Goal: Task Accomplishment & Management: Complete application form

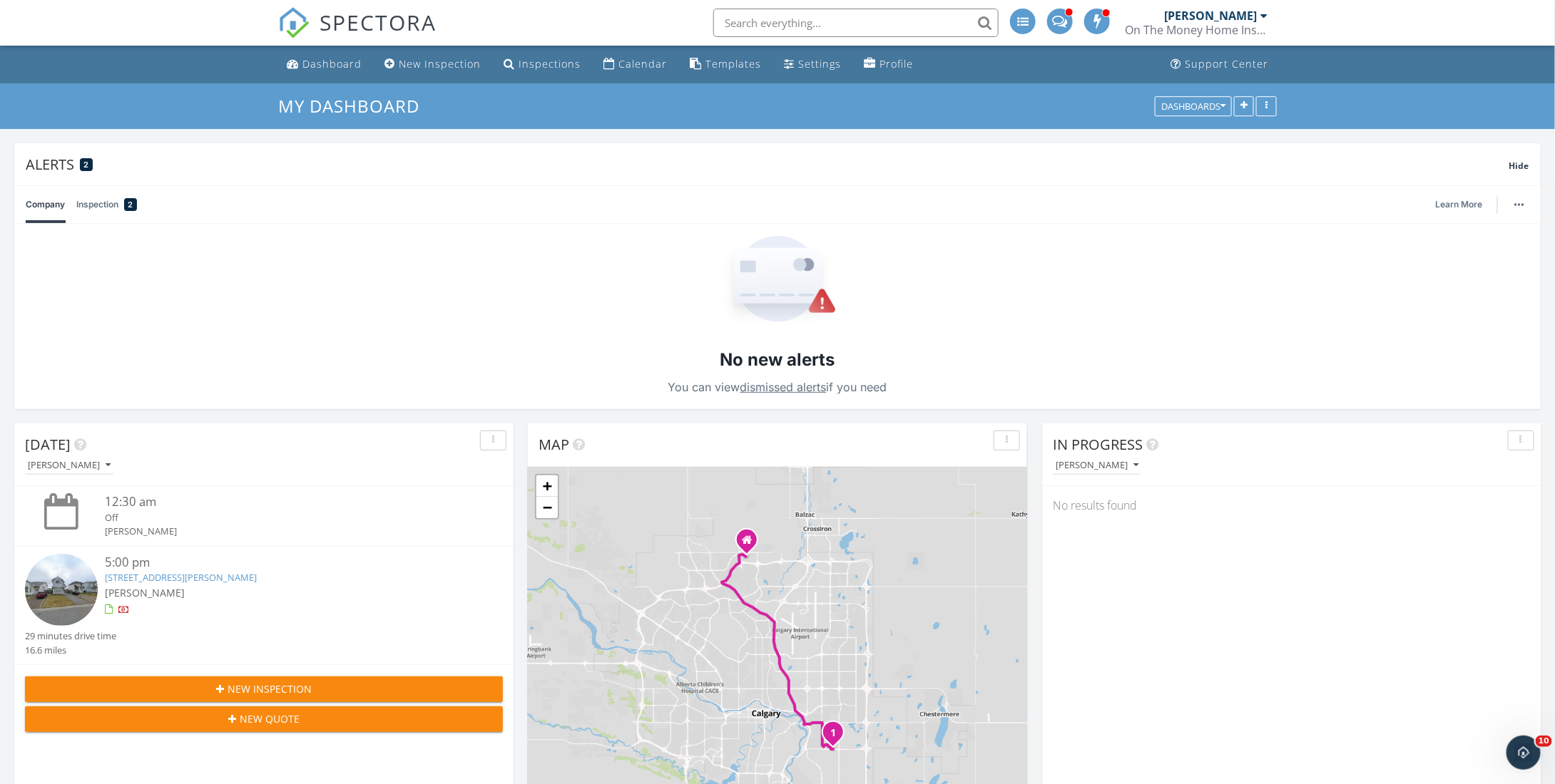
scroll to position [1320, 1578]
click at [429, 67] on div "New Inspection" at bounding box center [439, 64] width 82 height 14
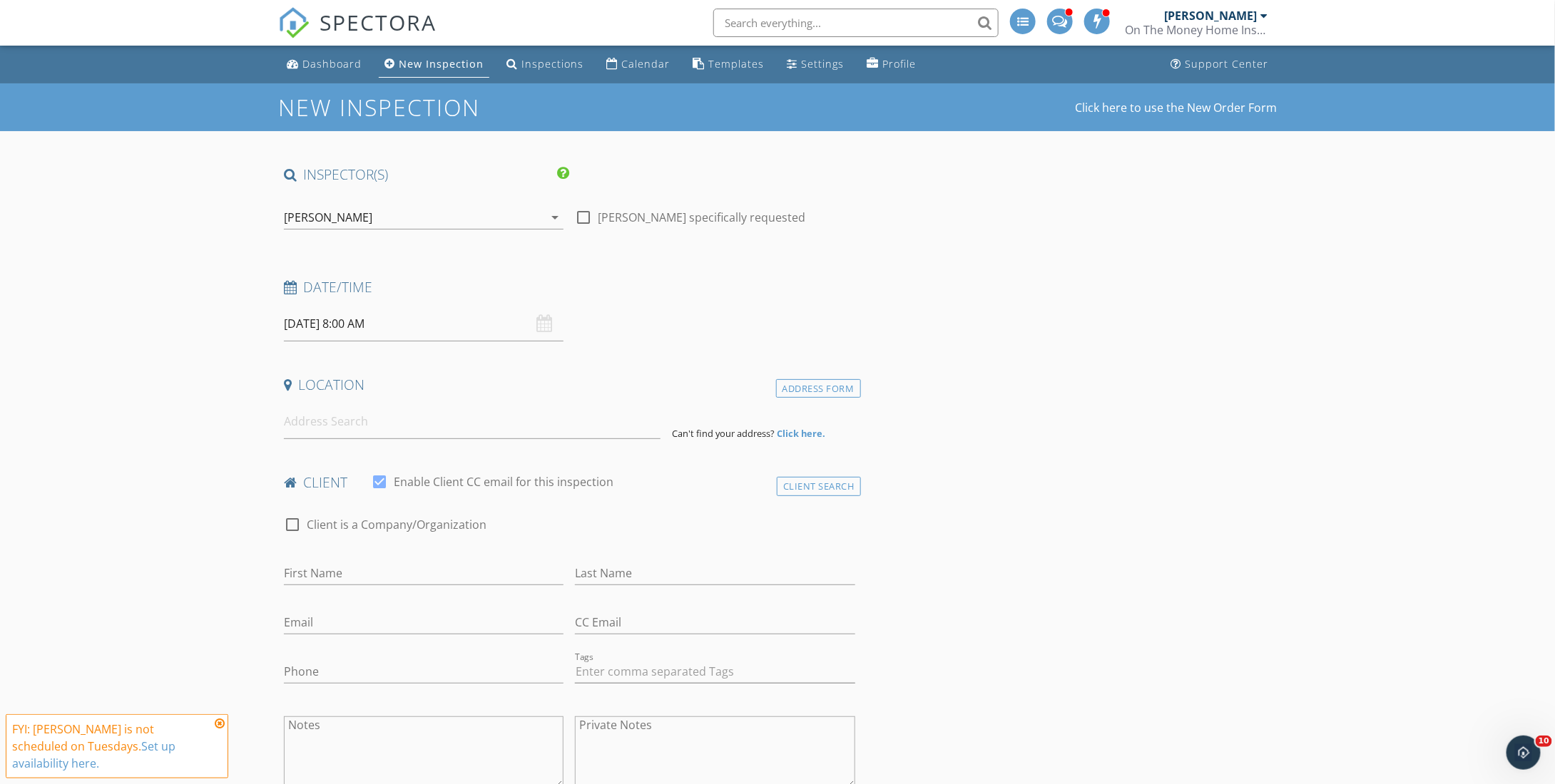
click at [400, 216] on div "[PERSON_NAME]" at bounding box center [413, 217] width 259 height 22
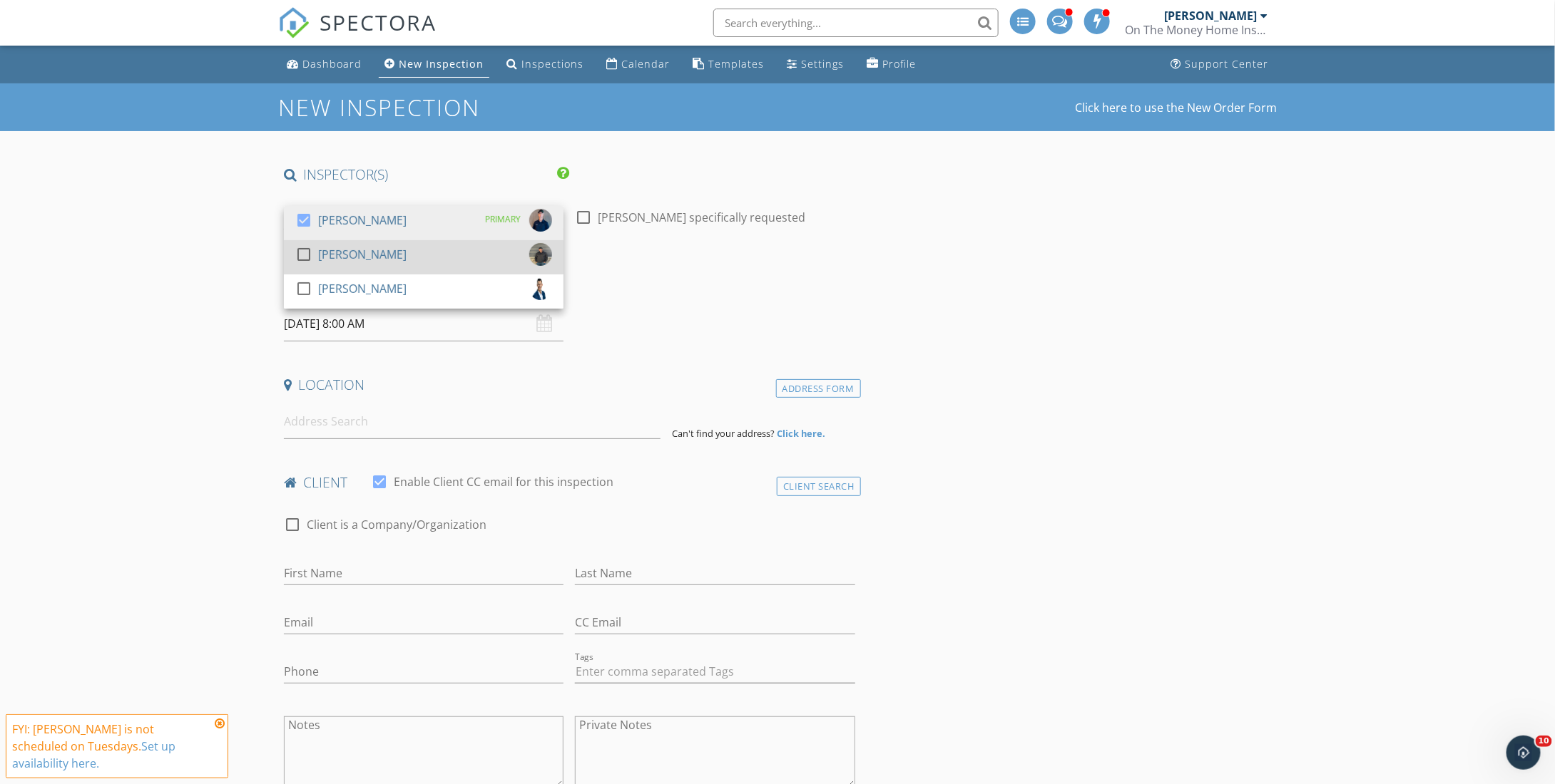
click at [305, 258] on div at bounding box center [304, 254] width 24 height 24
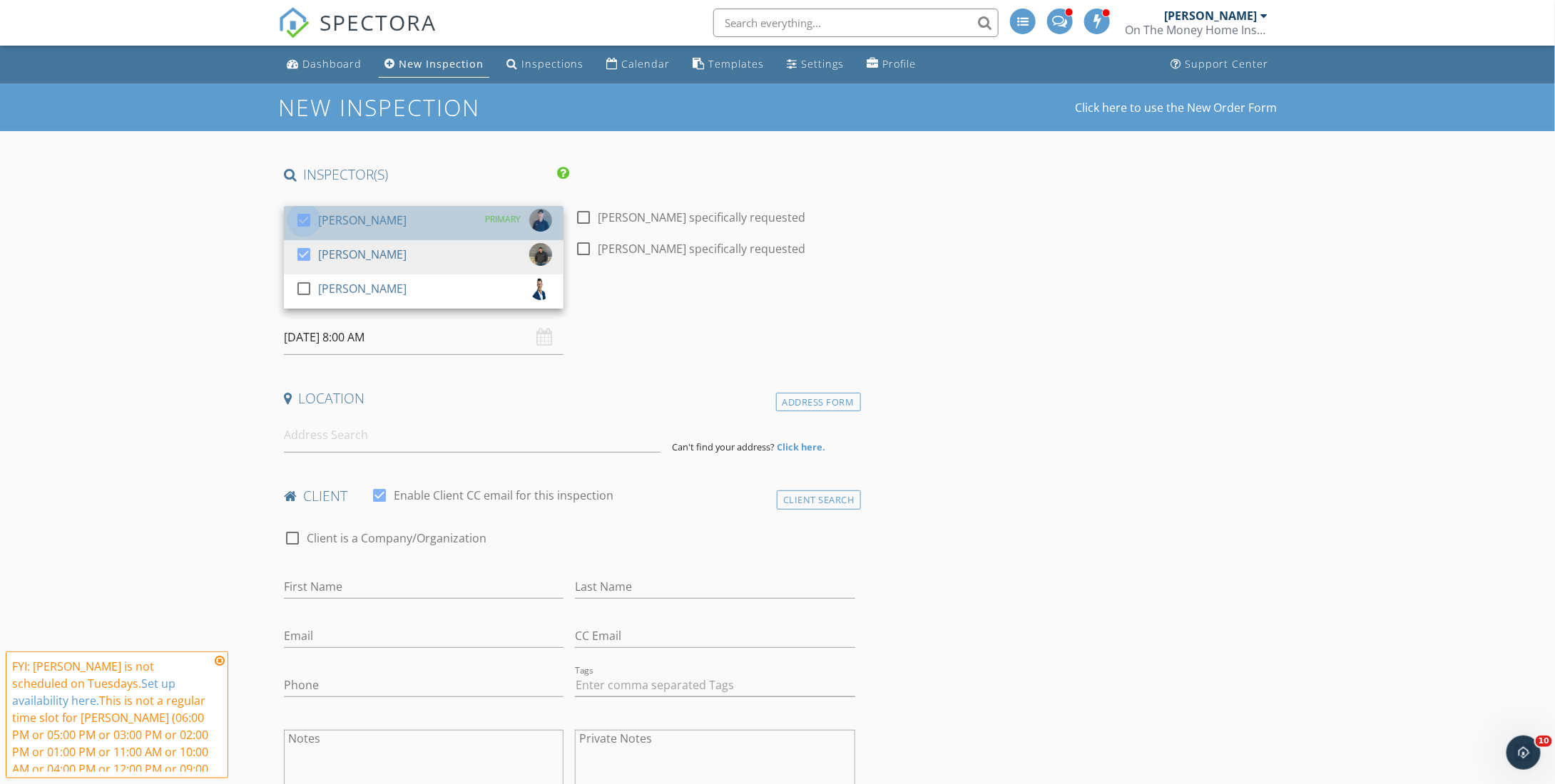
click at [308, 220] on div at bounding box center [304, 220] width 24 height 24
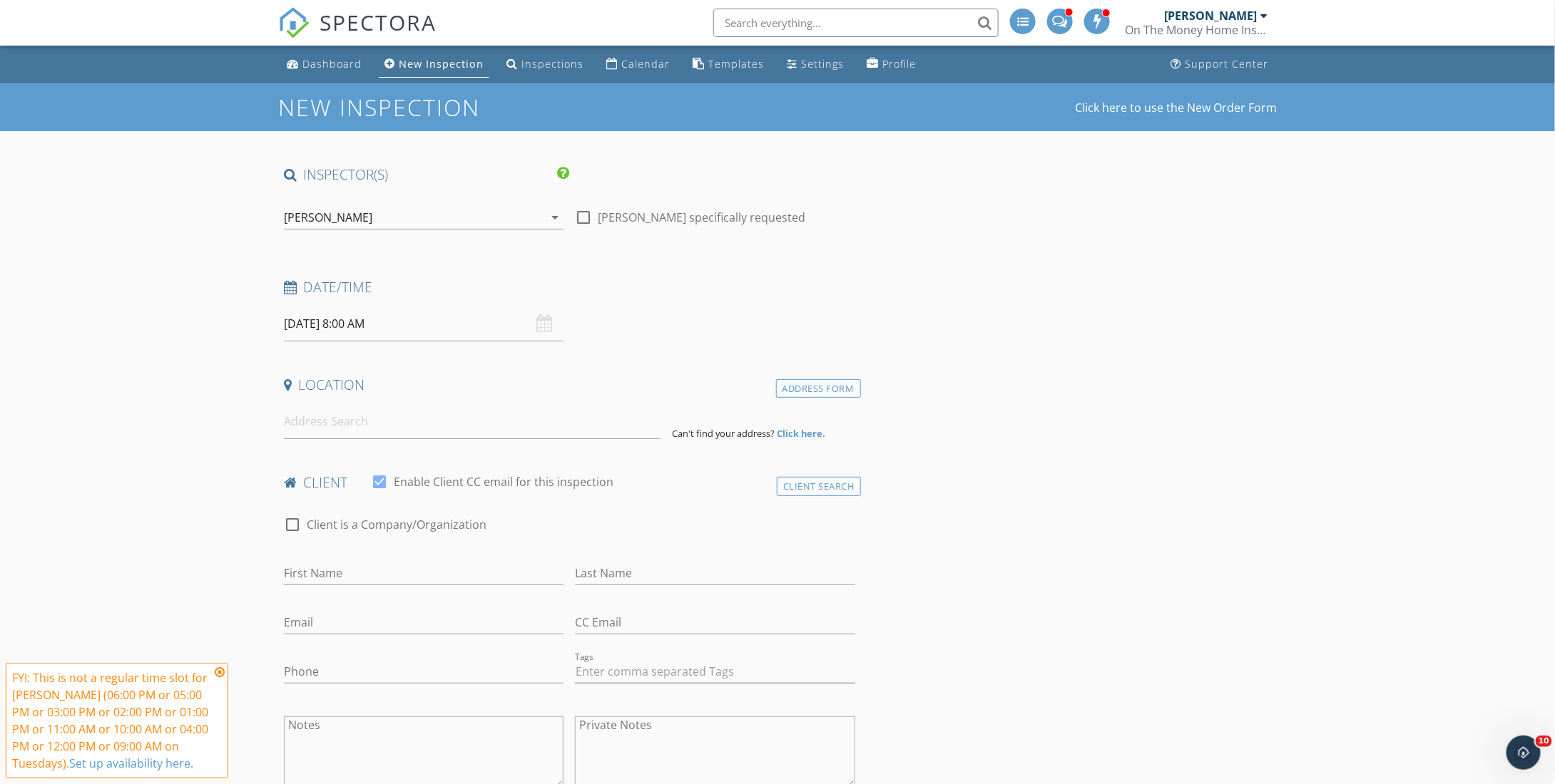
click at [351, 320] on input "09/30/2025 8:00 AM" at bounding box center [423, 324] width 279 height 35
select select "9"
type input "10/02/2025 8:00 AM"
click at [326, 558] on input "08" at bounding box center [327, 566] width 87 height 29
click at [336, 566] on input "08" at bounding box center [327, 566] width 87 height 29
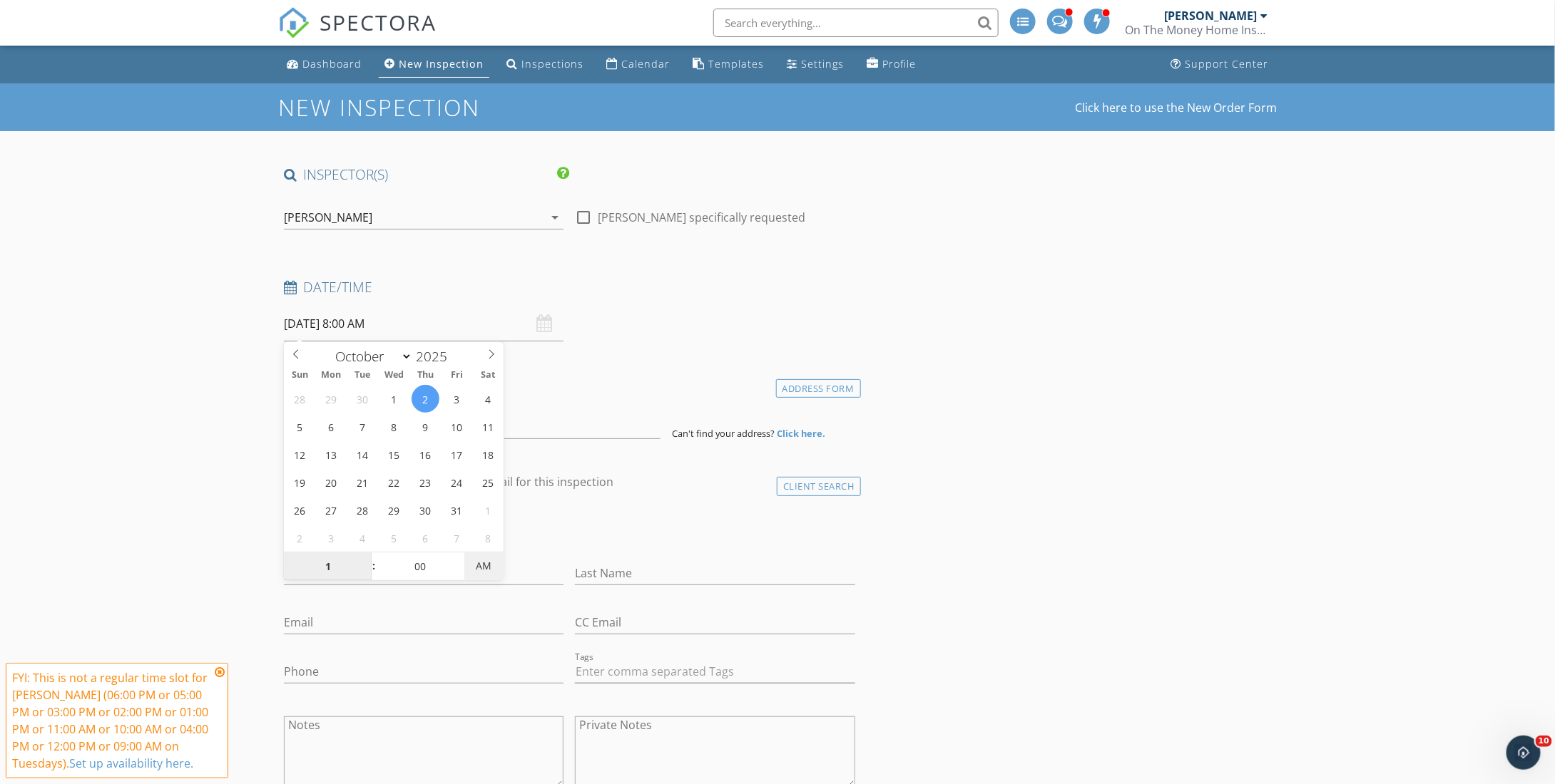
type input "01"
type input "10/02/2025 1:00 PM"
click at [486, 560] on span "PM" at bounding box center [483, 566] width 39 height 29
click at [677, 535] on div "check_box_outline_blank Client is a Company/Organization" at bounding box center [569, 532] width 572 height 37
click at [346, 421] on input at bounding box center [472, 422] width 377 height 35
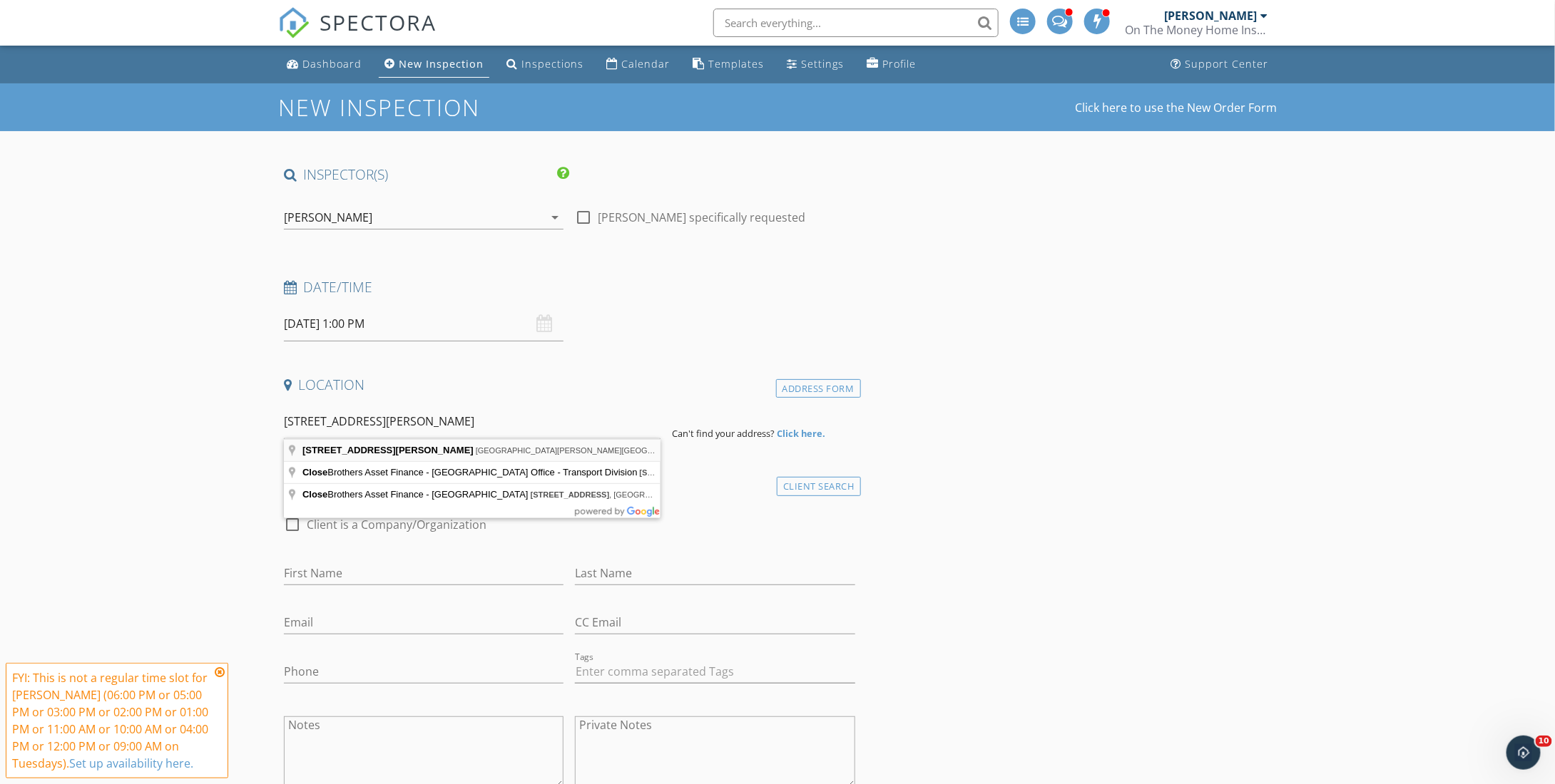
type input "3 Redwood Meadows Close, Redwood Meadows, AB, Canada"
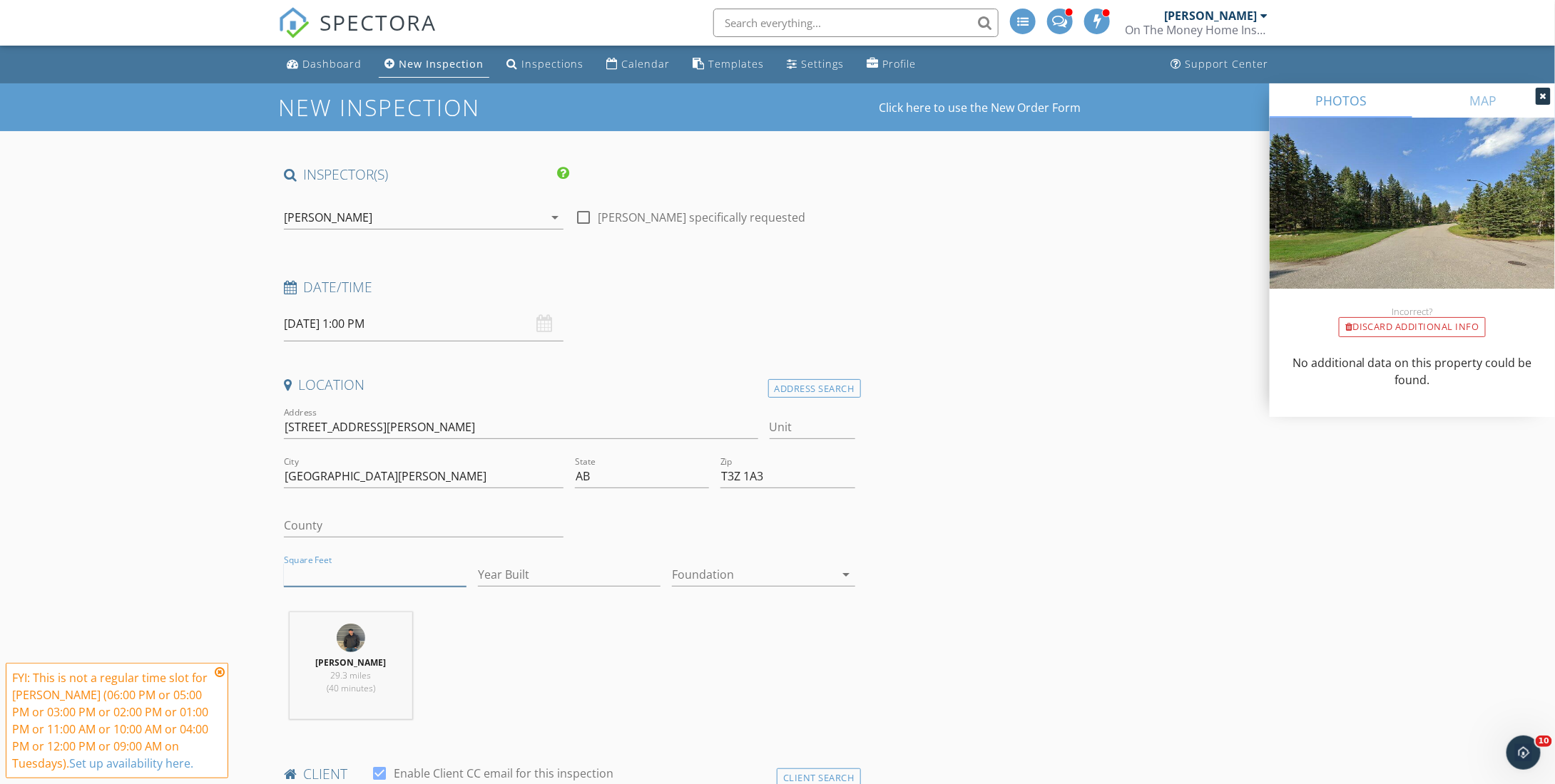
click at [324, 578] on input "Square Feet" at bounding box center [374, 575] width 182 height 23
type input "1874"
click at [536, 568] on input "Year Built" at bounding box center [569, 575] width 182 height 23
type input "1977"
click at [712, 576] on div at bounding box center [753, 575] width 163 height 22
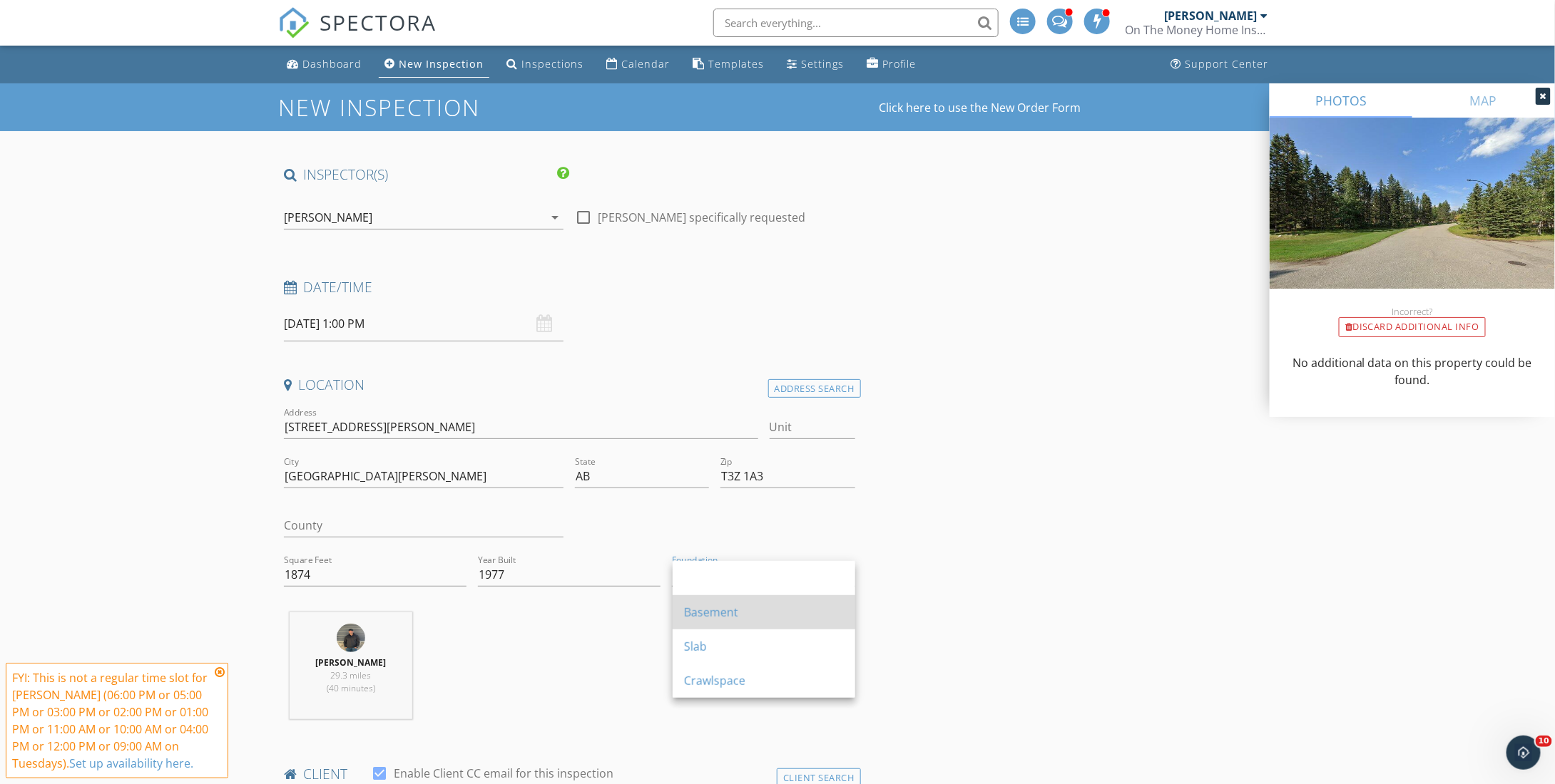
click at [711, 613] on div "Basement" at bounding box center [764, 613] width 160 height 17
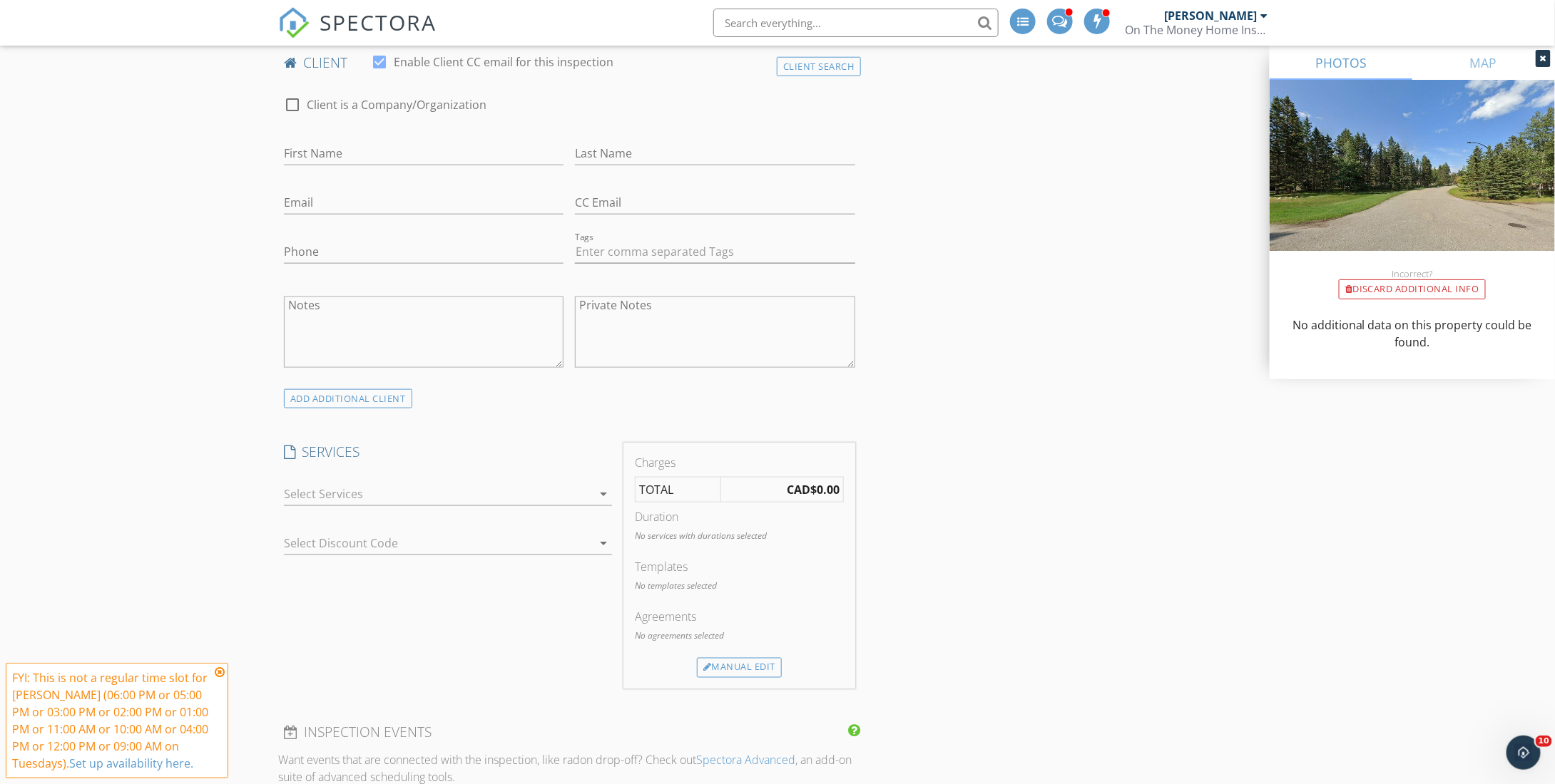
scroll to position [713, 0]
click at [475, 497] on div at bounding box center [438, 493] width 308 height 22
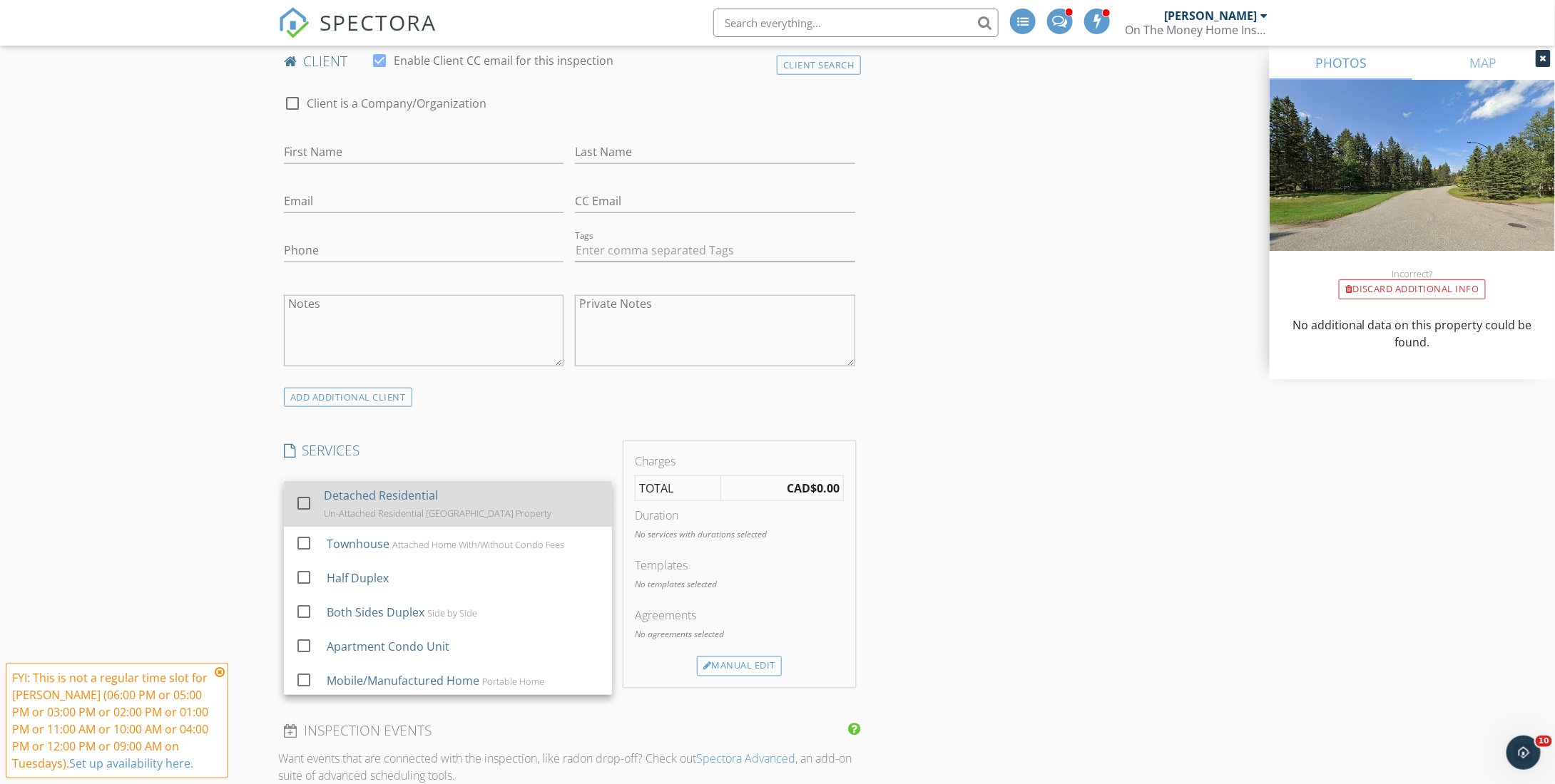
click at [304, 500] on div at bounding box center [304, 503] width 24 height 24
checkbox input "true"
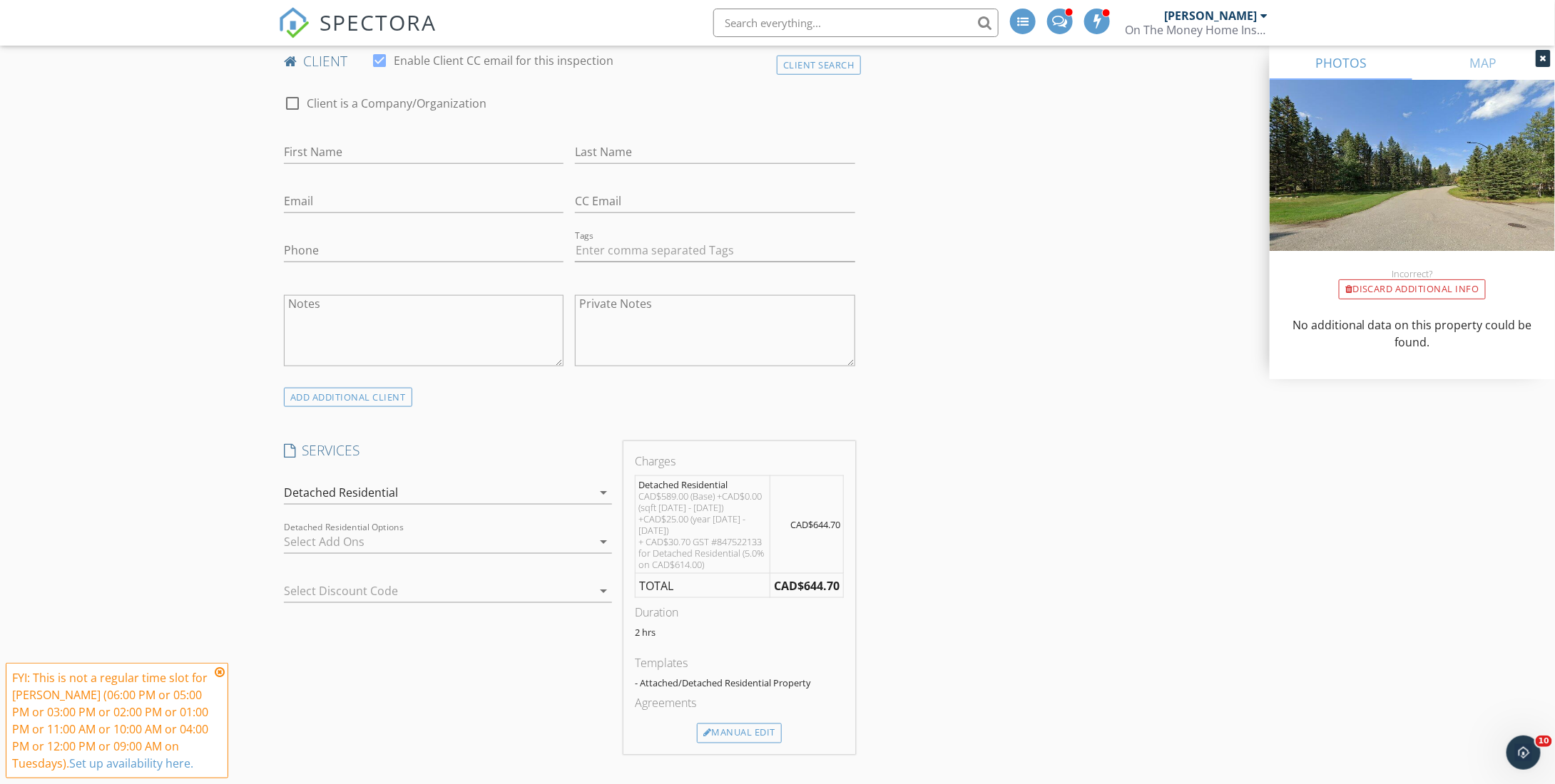
click at [392, 536] on div at bounding box center [438, 542] width 308 height 22
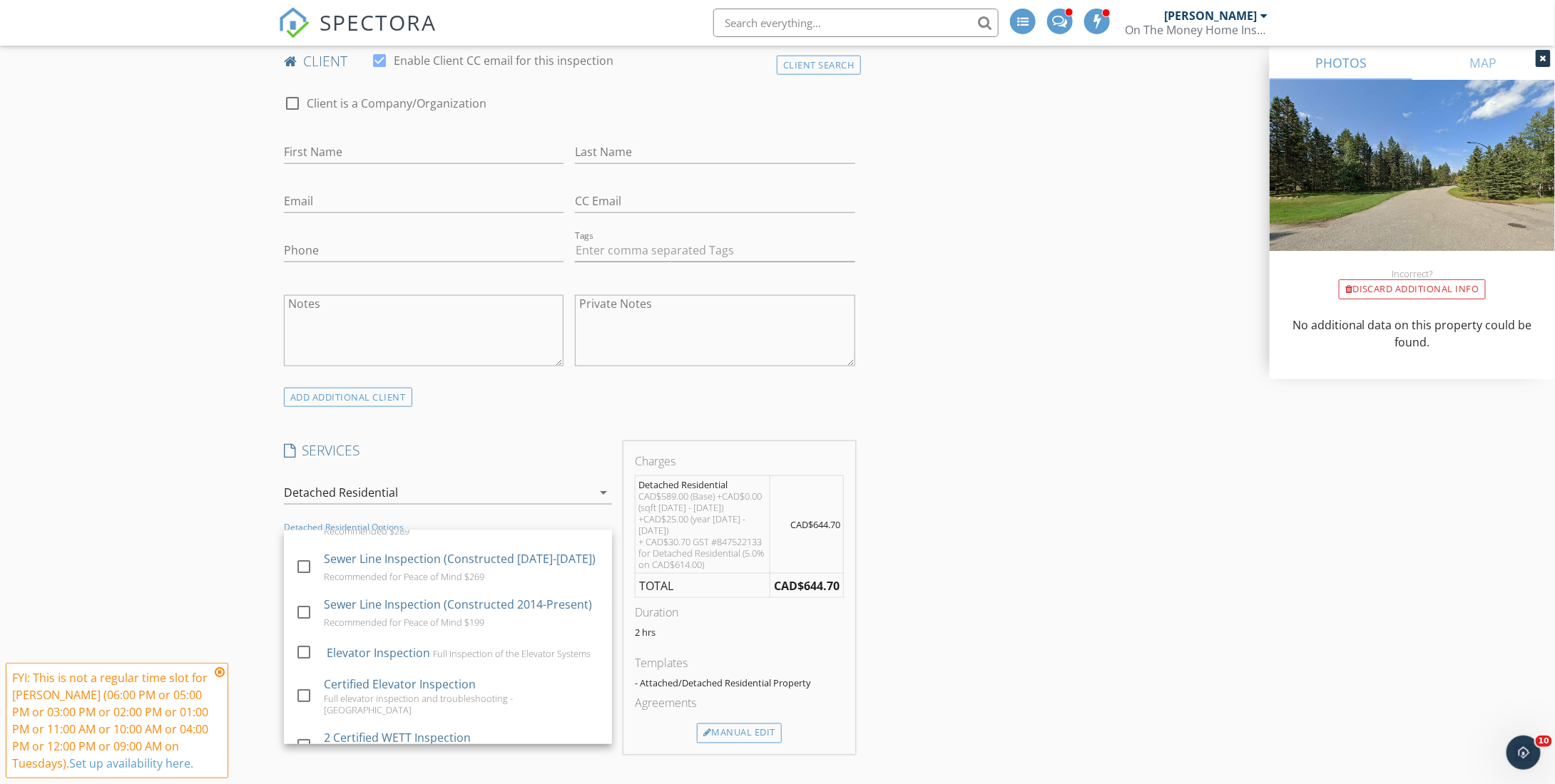
scroll to position [285, 0]
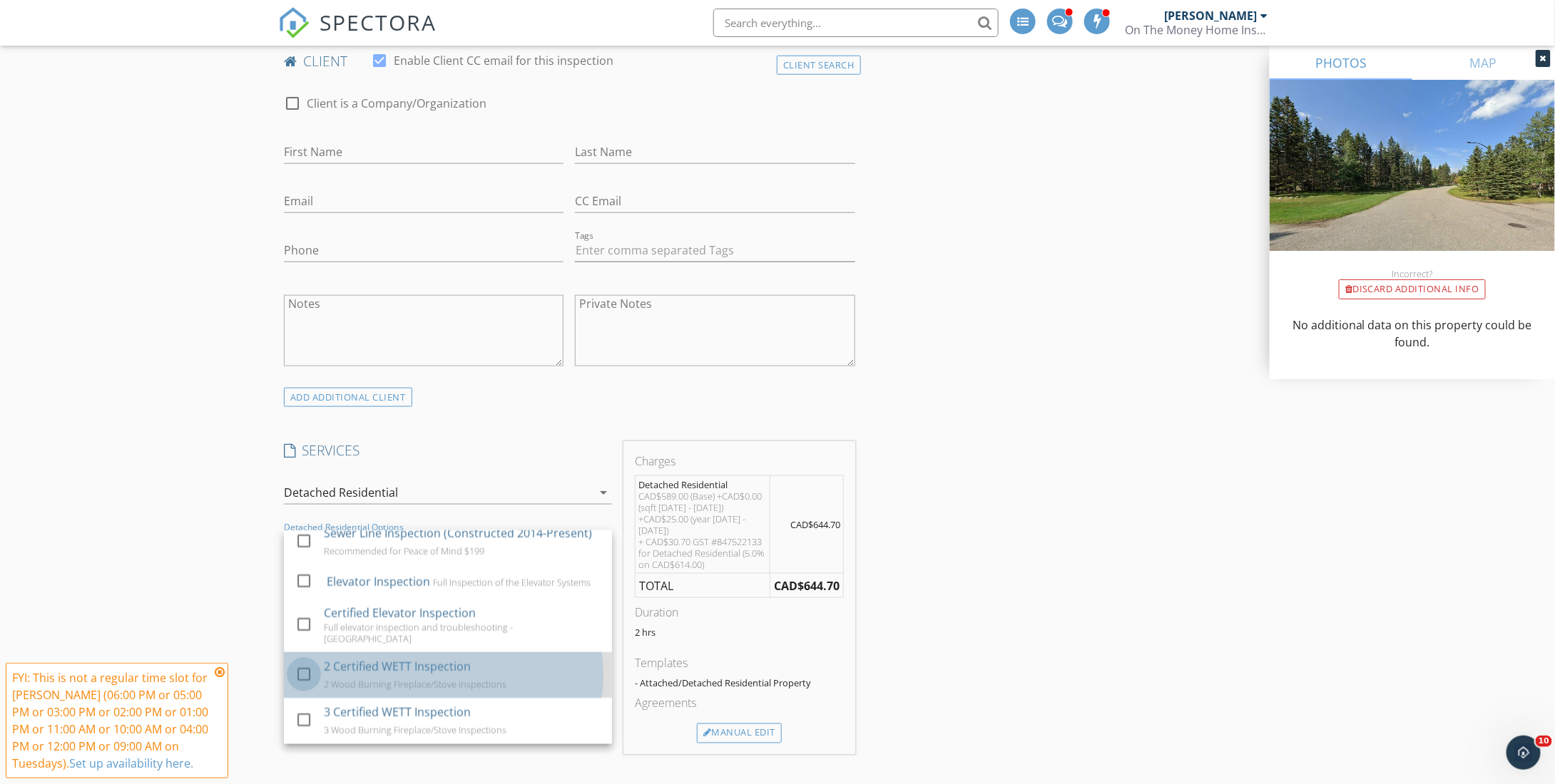
click at [304, 671] on div at bounding box center [304, 674] width 24 height 24
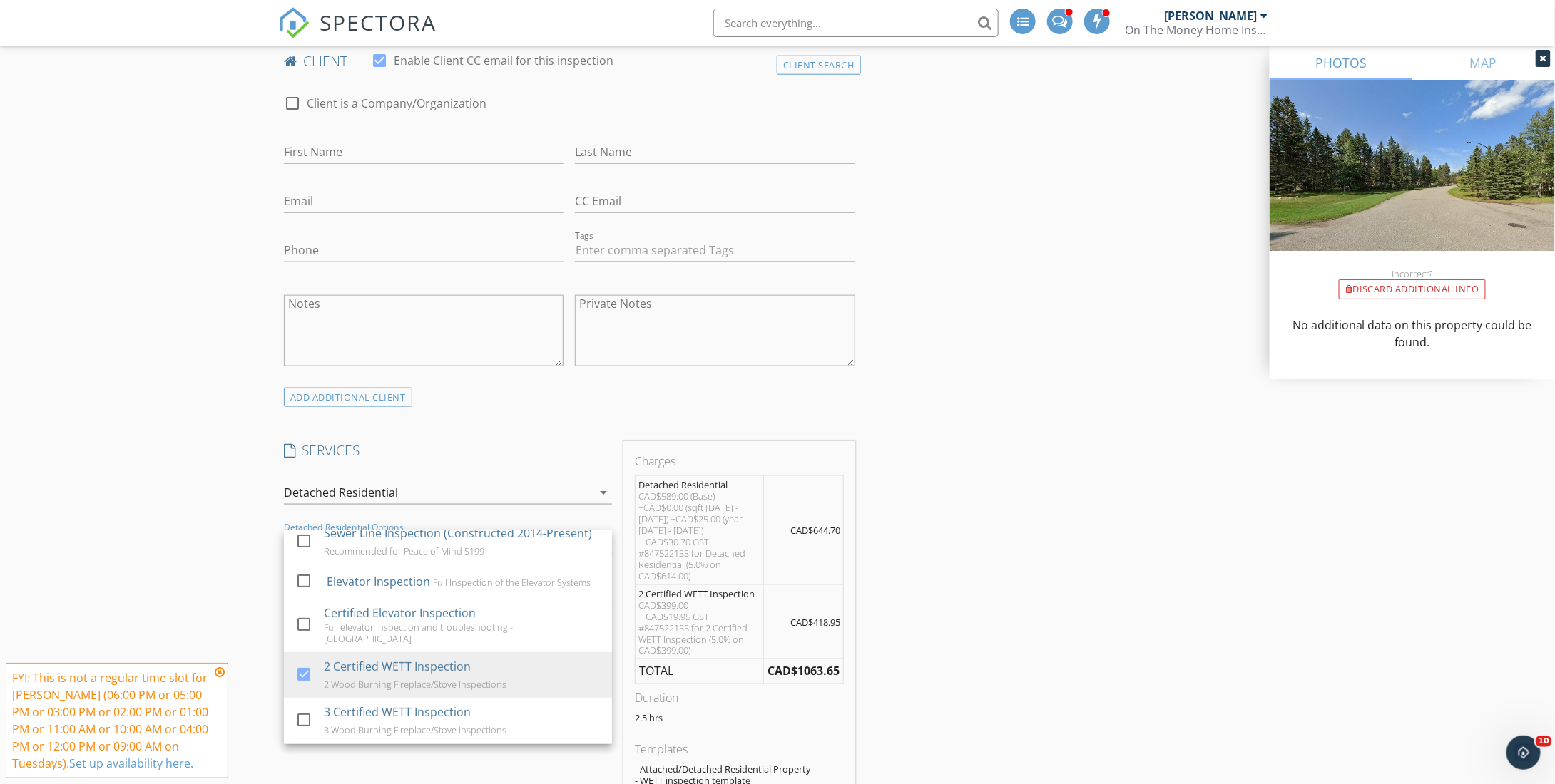
click at [602, 491] on icon "arrow_drop_down" at bounding box center [604, 493] width 17 height 17
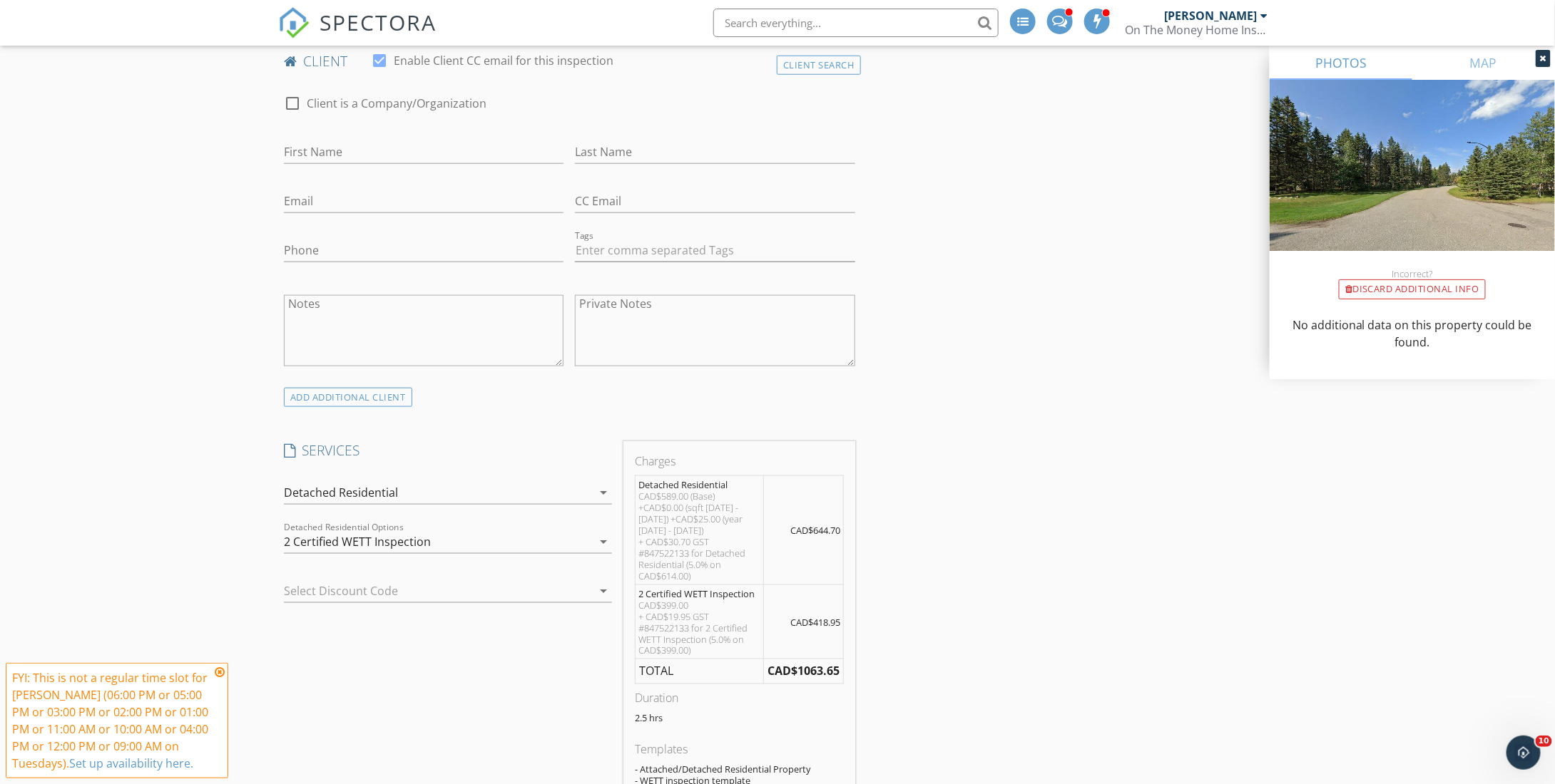
click at [218, 674] on icon at bounding box center [220, 672] width 10 height 11
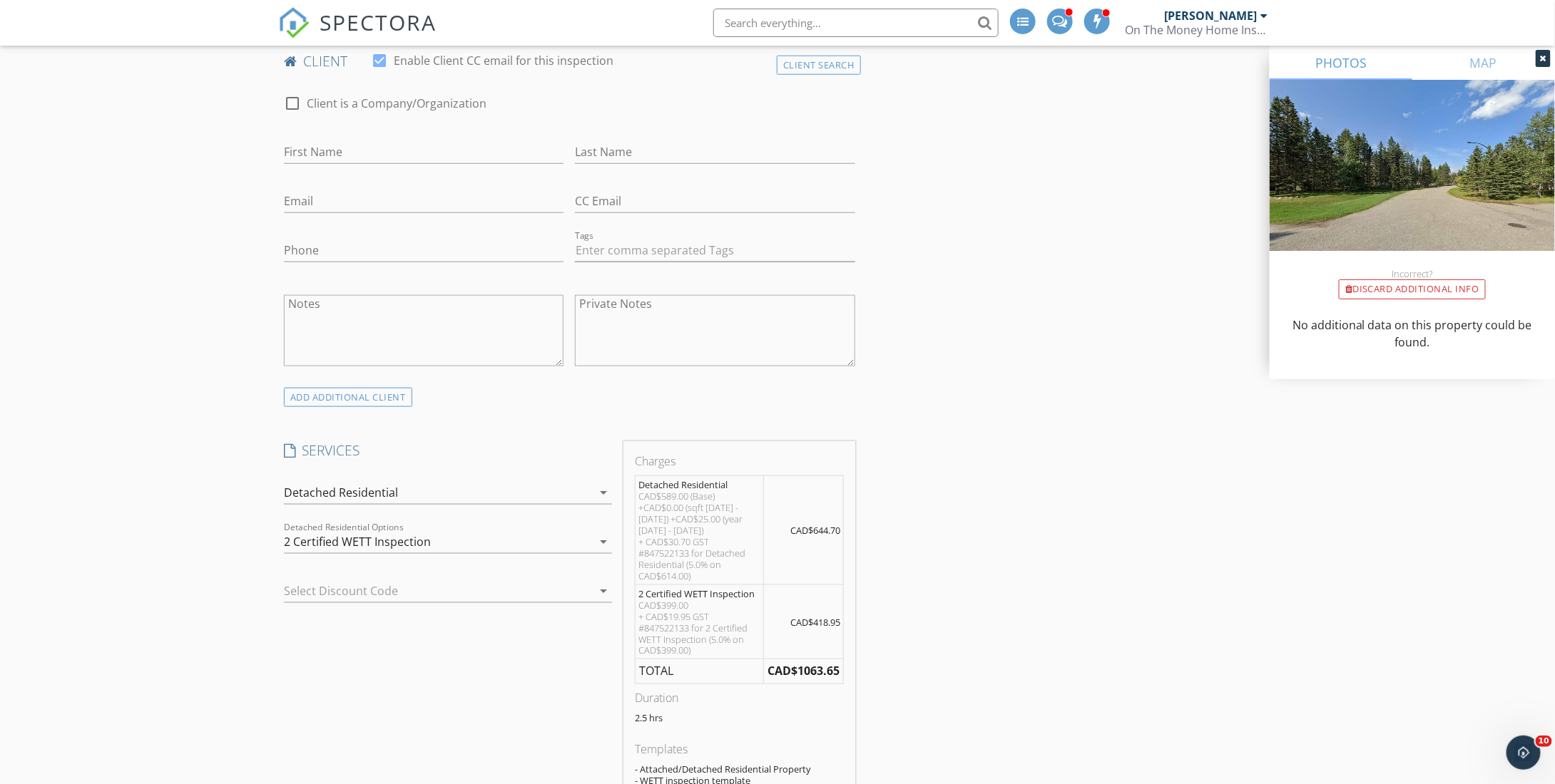
click at [346, 589] on div at bounding box center [427, 591] width 288 height 22
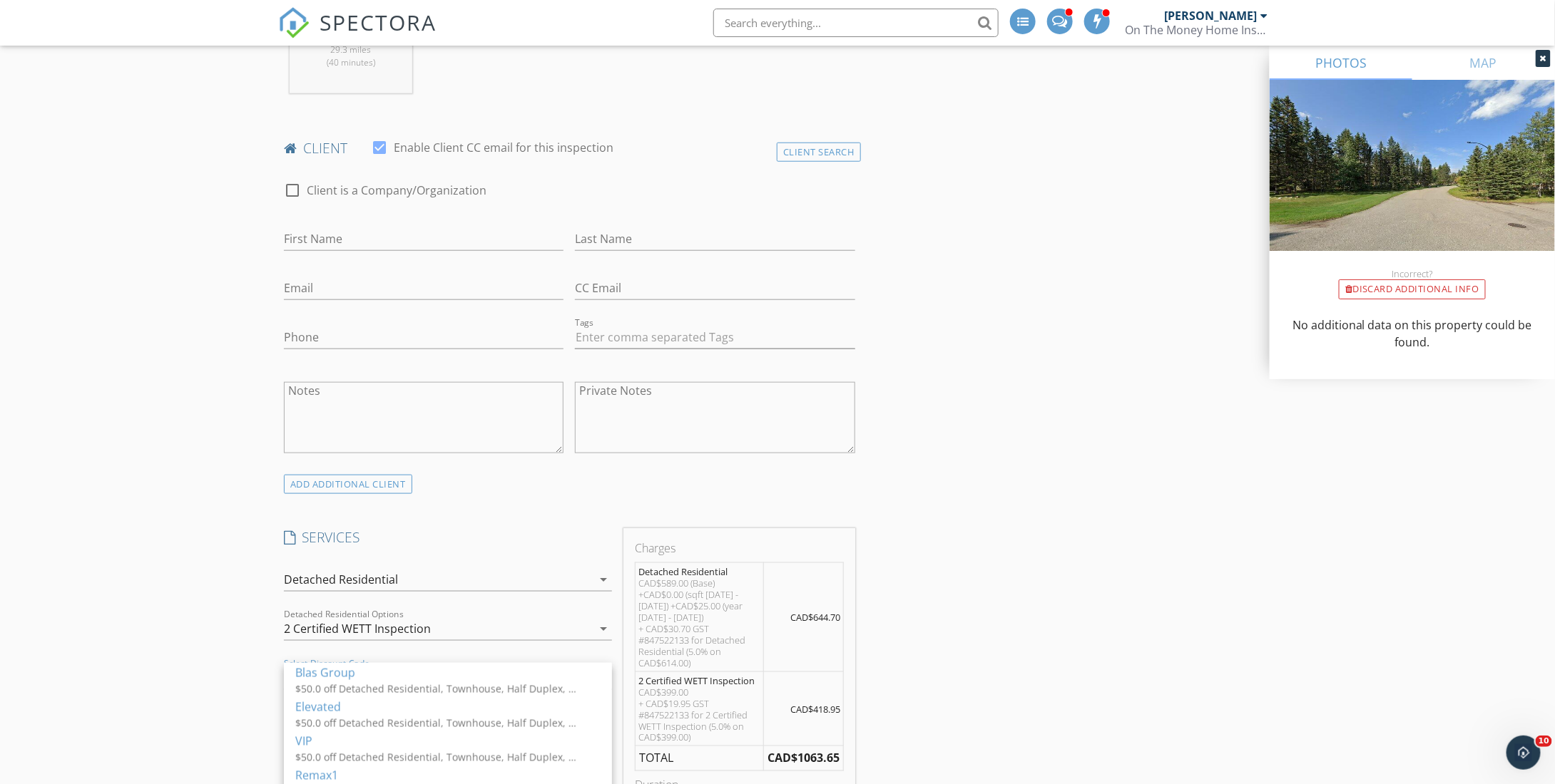
scroll to position [784, 0]
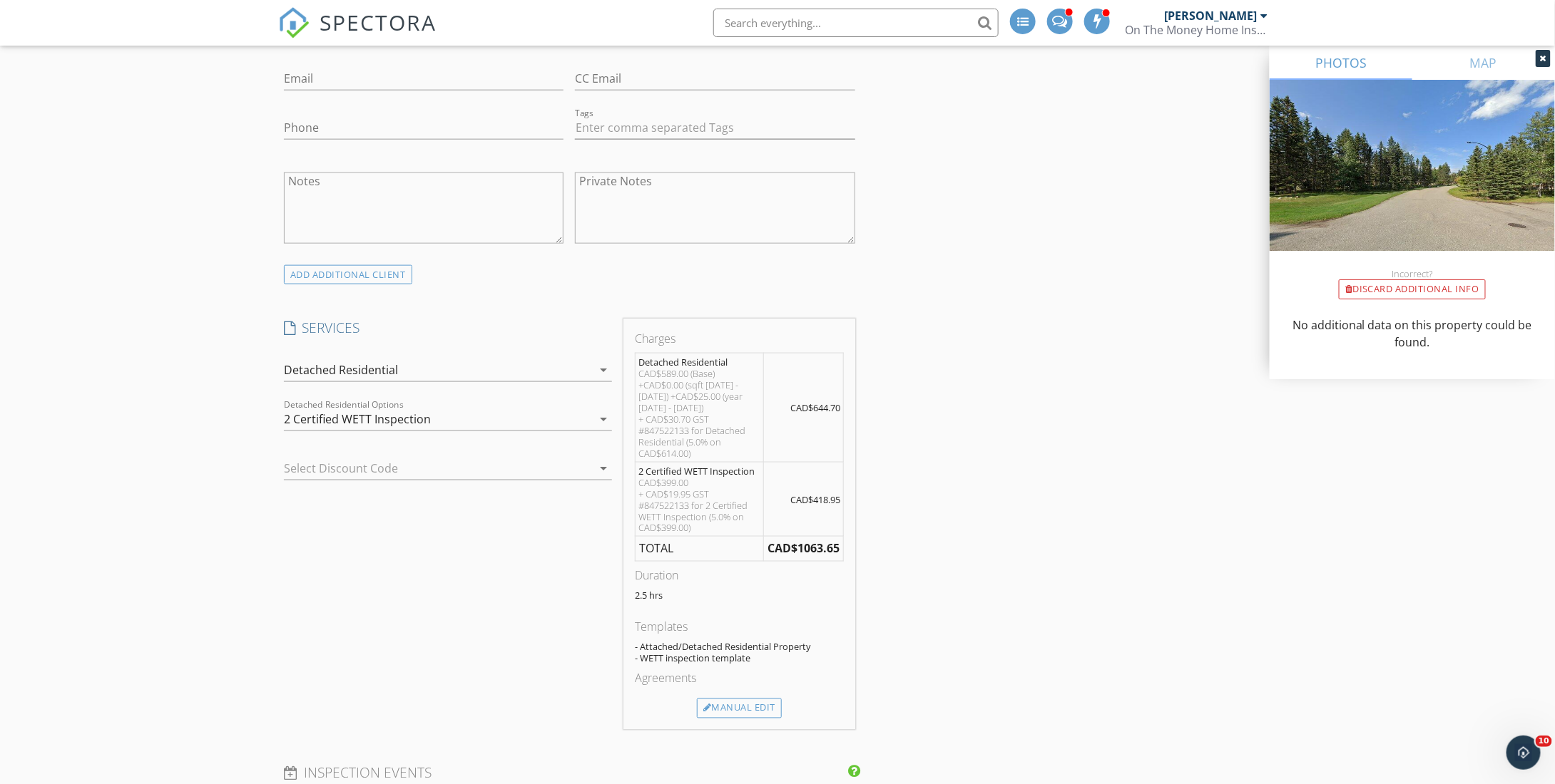
scroll to position [856, 0]
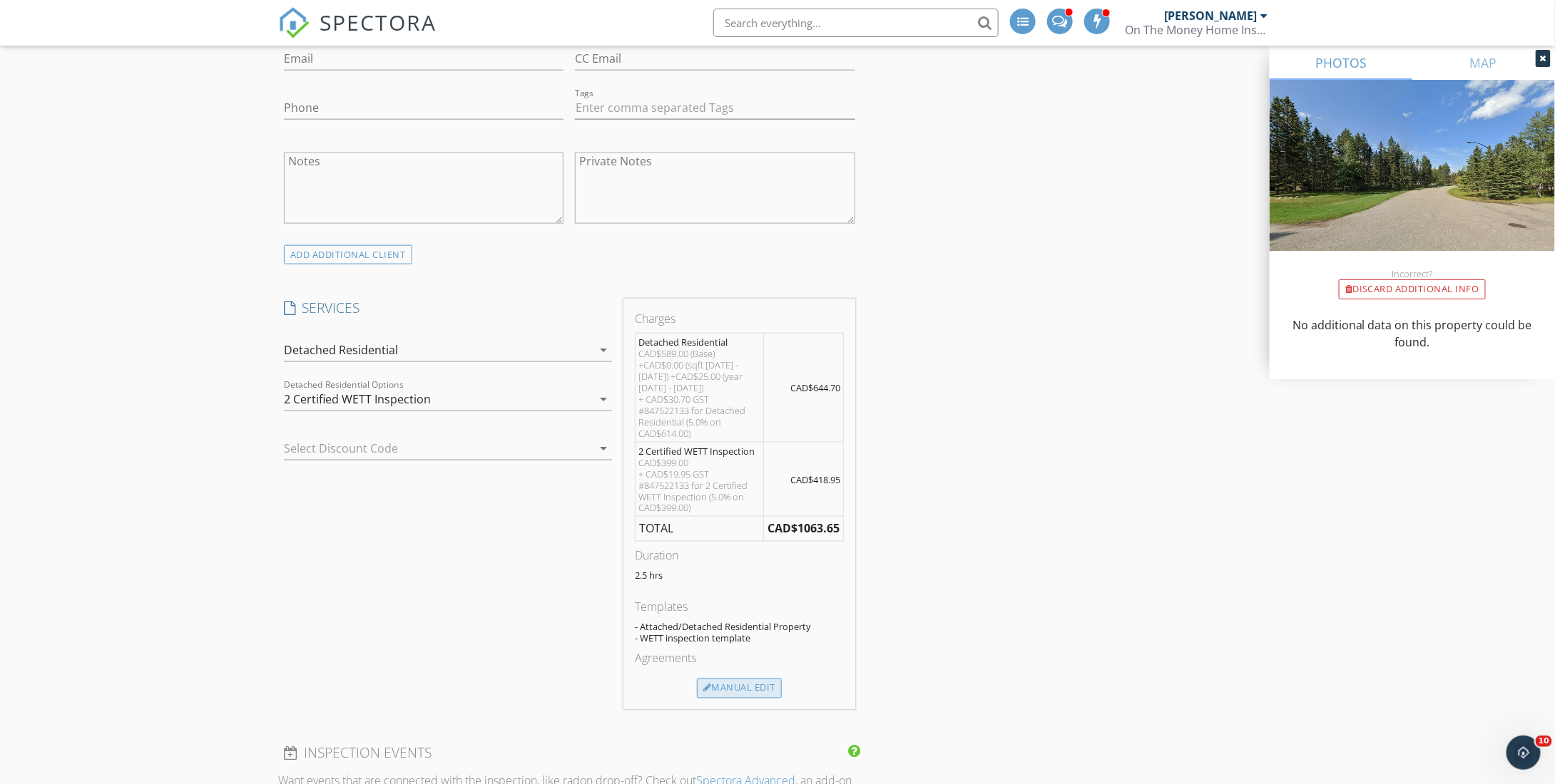
click at [752, 688] on div "Manual Edit" at bounding box center [739, 688] width 85 height 20
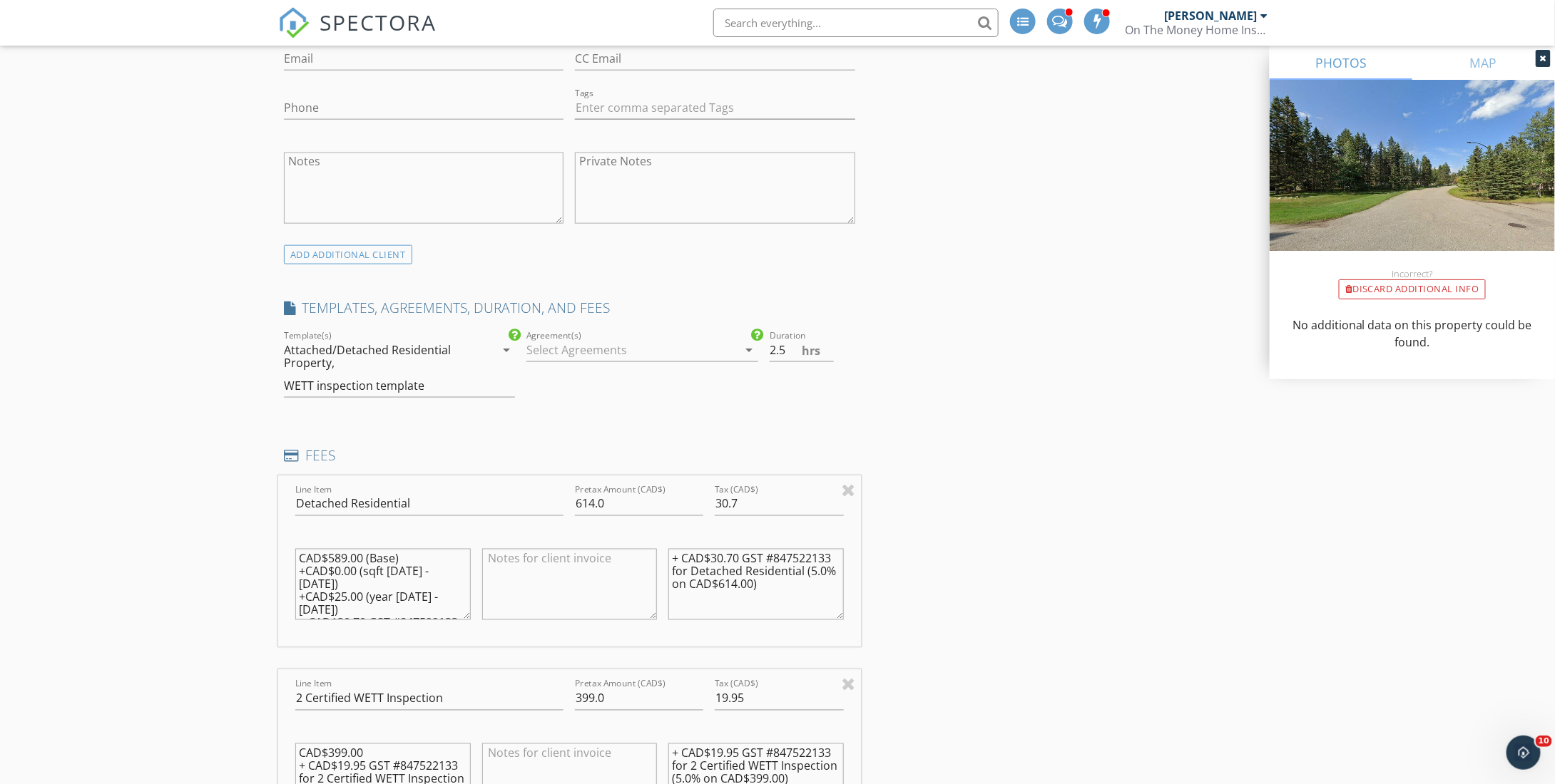
click at [574, 354] on div at bounding box center [632, 350] width 211 height 22
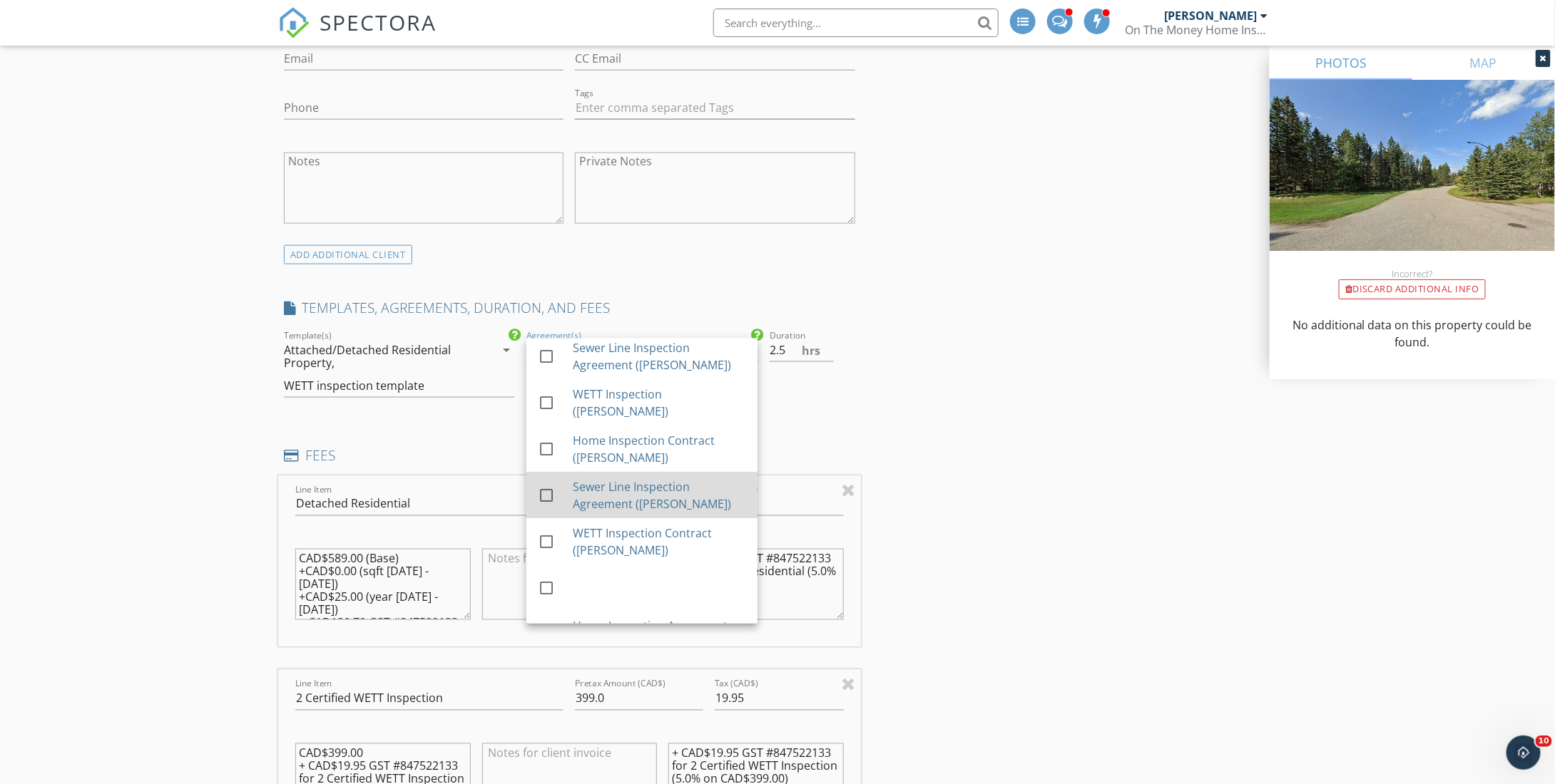
scroll to position [86, 0]
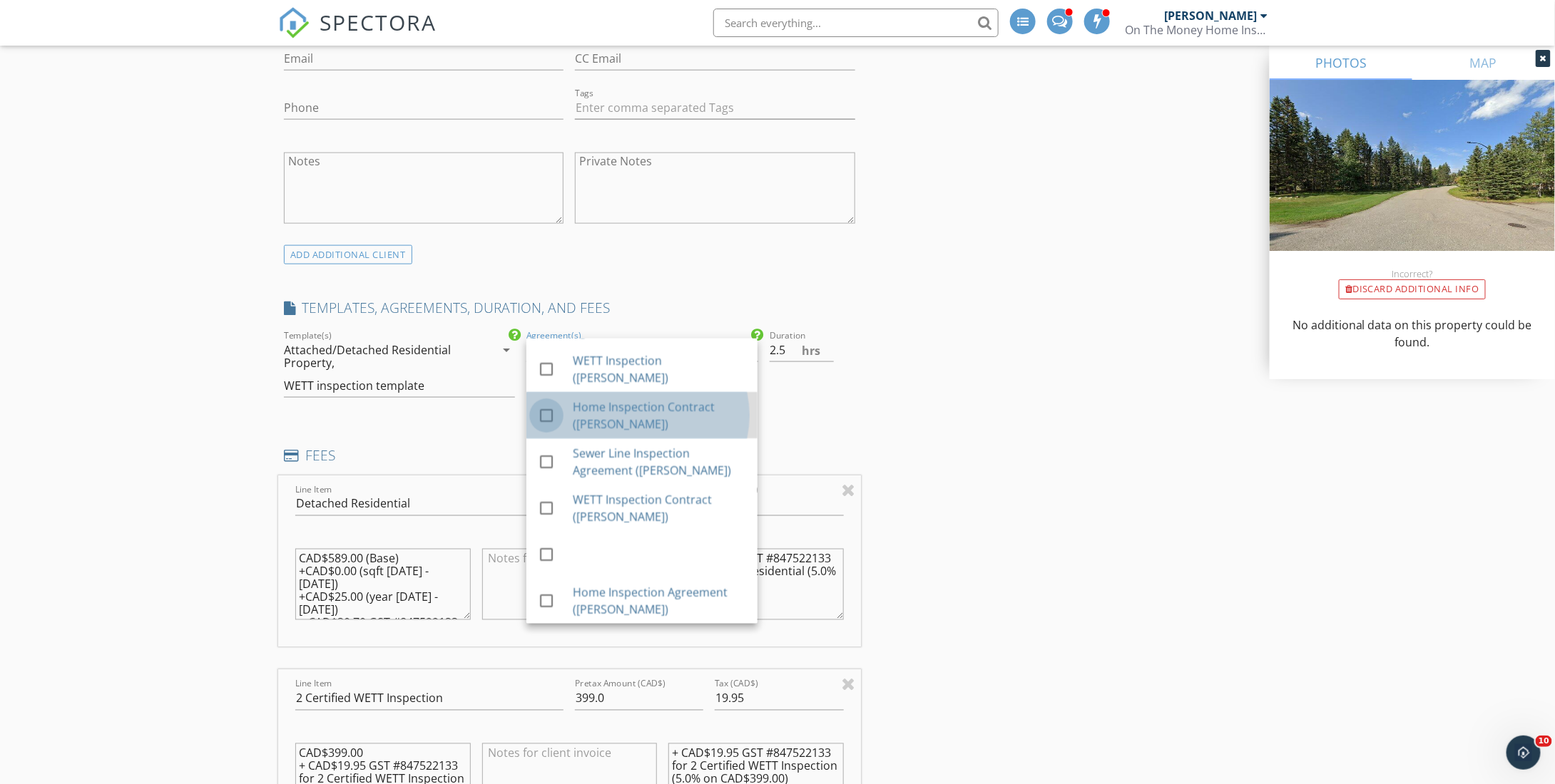
click at [546, 412] on div at bounding box center [547, 416] width 24 height 24
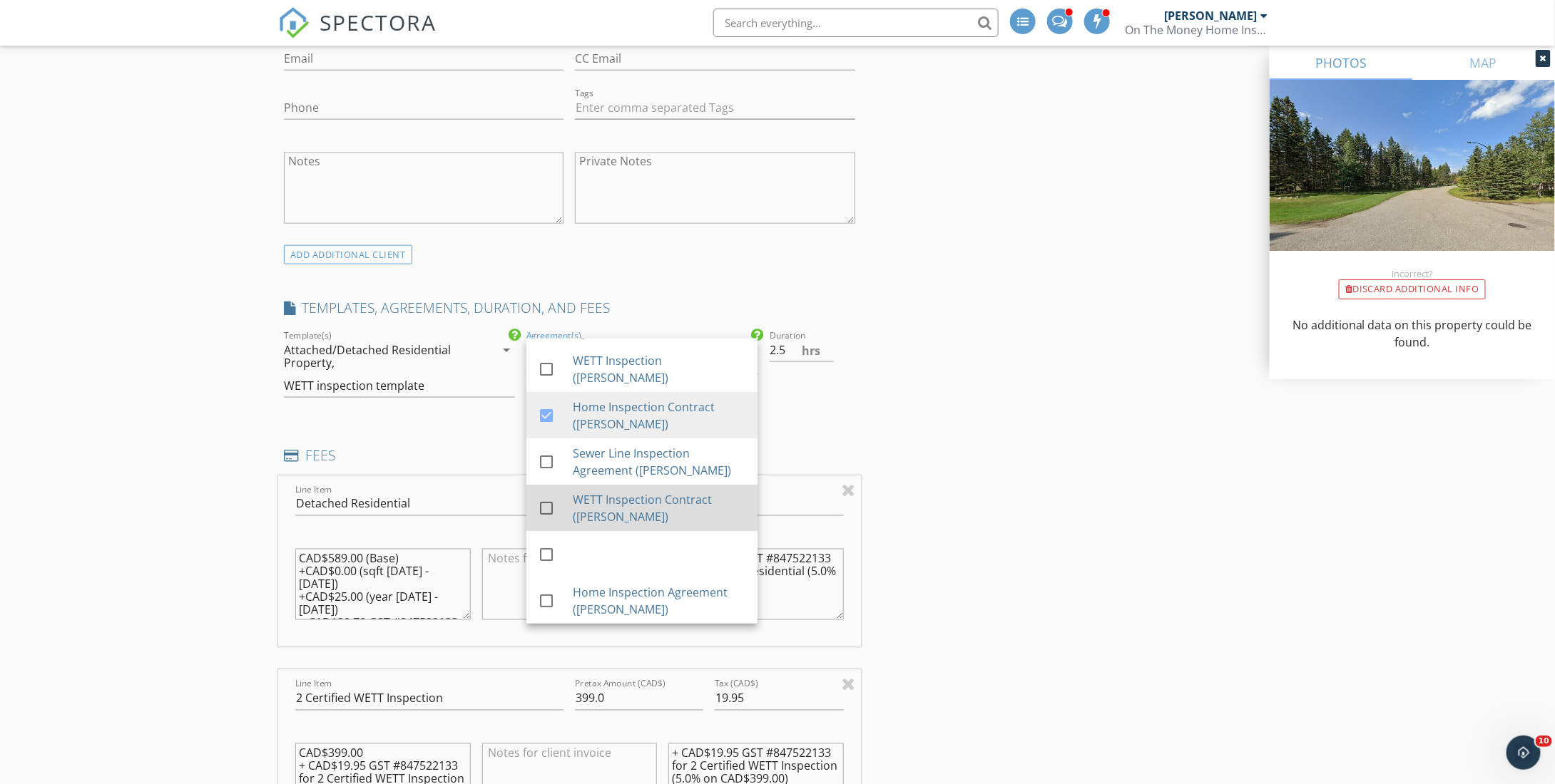
click at [546, 500] on div at bounding box center [547, 508] width 24 height 24
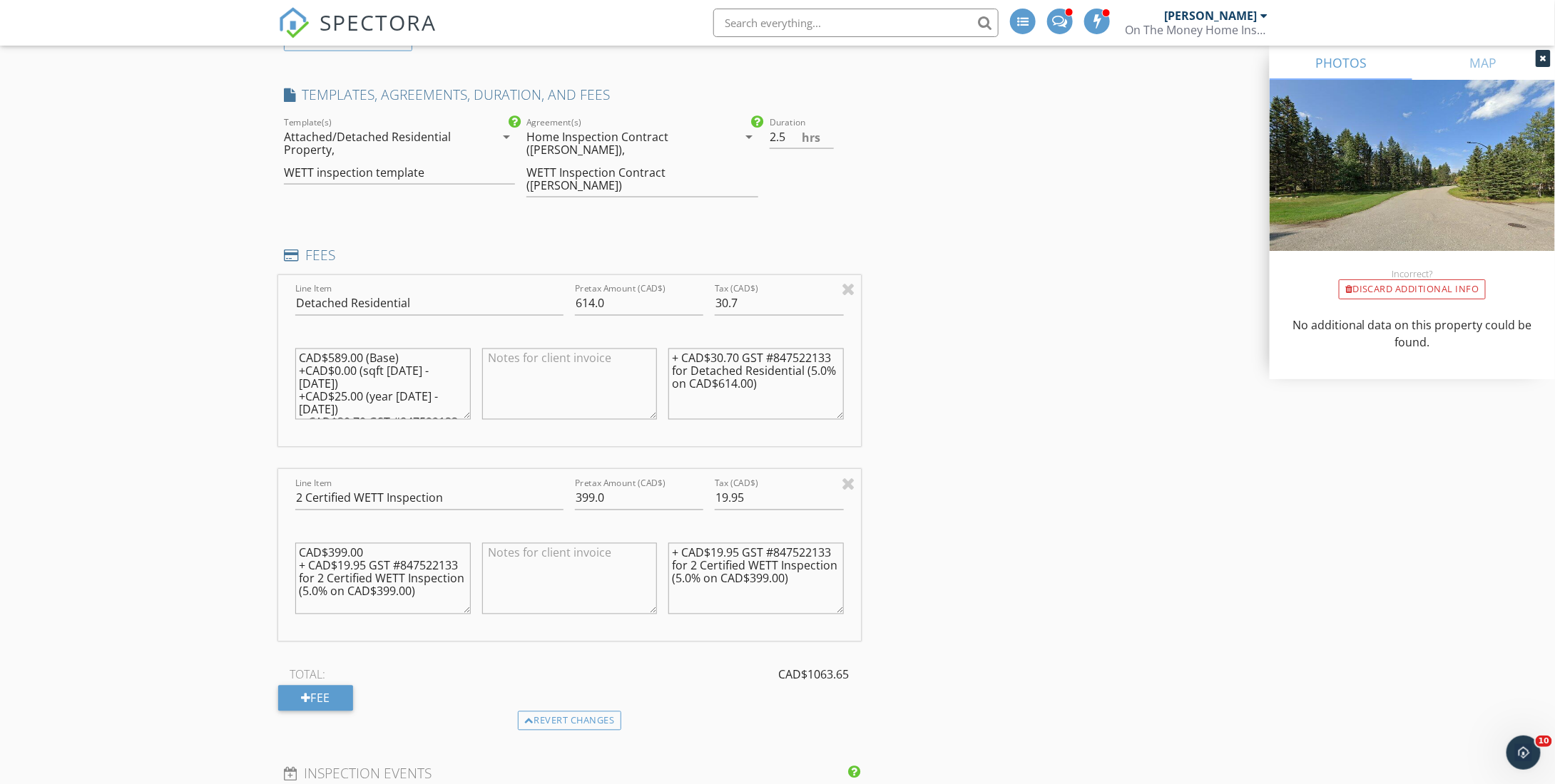
scroll to position [1042, 0]
